Goal: Find specific page/section: Find specific page/section

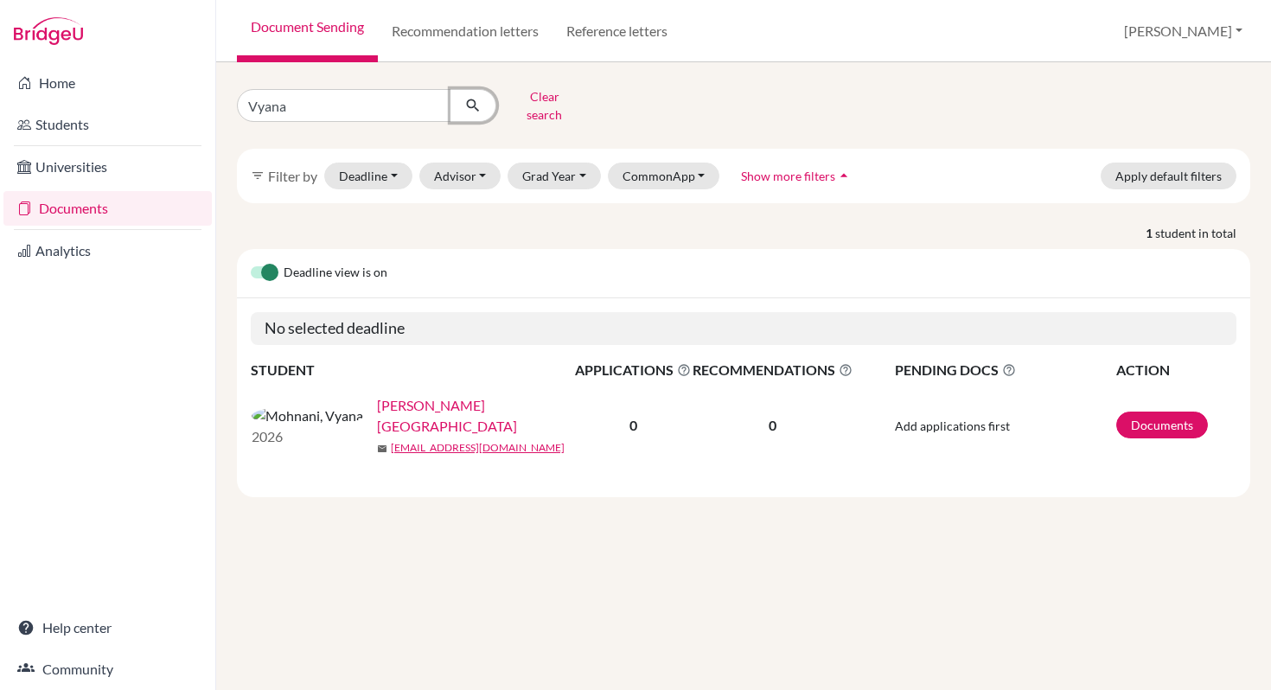
click at [470, 99] on icon "submit" at bounding box center [472, 105] width 17 height 17
click at [435, 103] on input "Vyana" at bounding box center [344, 105] width 214 height 33
type input "Cherissa"
click at [471, 106] on icon "submit" at bounding box center [472, 105] width 17 height 17
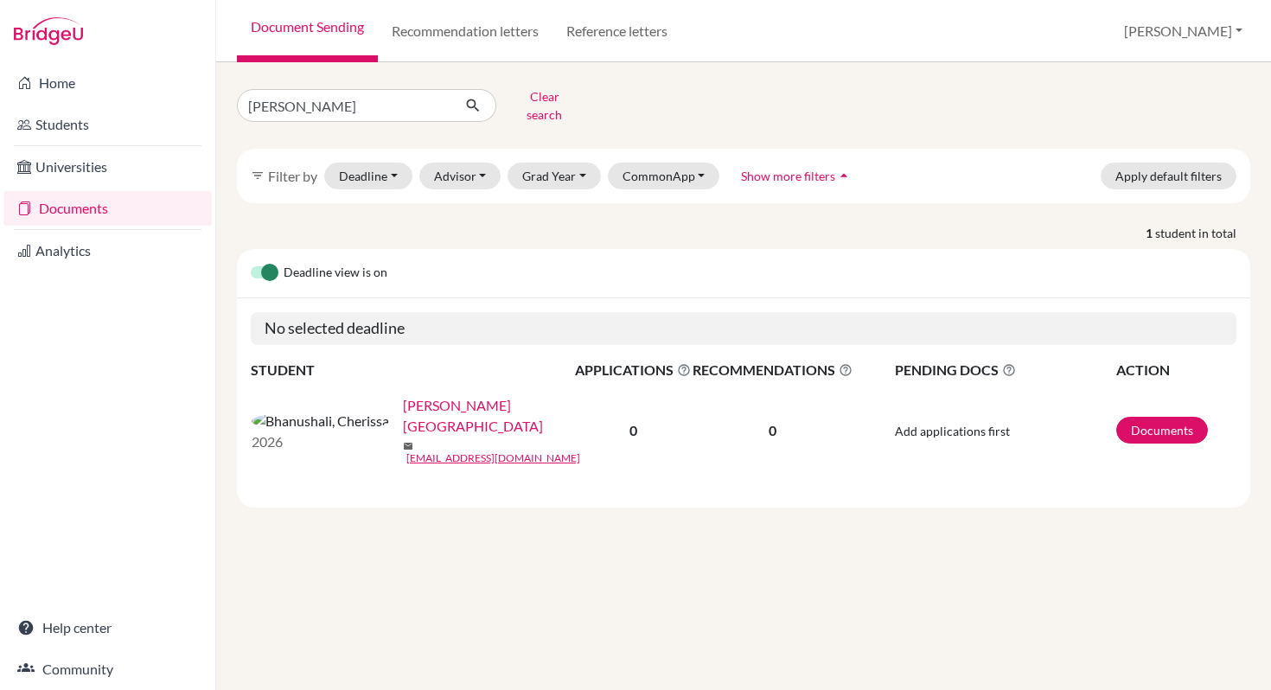
click at [403, 405] on link "[PERSON_NAME][GEOGRAPHIC_DATA]" at bounding box center [494, 416] width 183 height 42
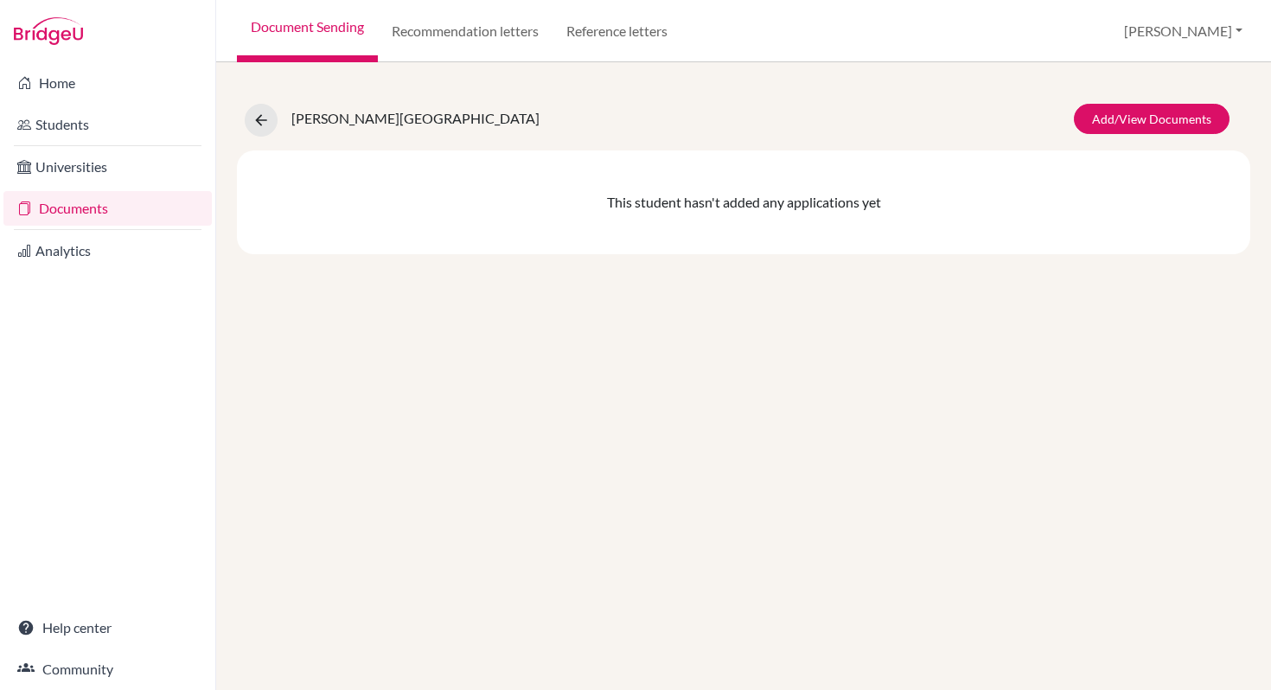
click at [695, 298] on div "Bhanushali, Cherissa Add/View Documents This student hasn't added any applicati…" at bounding box center [743, 376] width 1055 height 628
